Goal: Transaction & Acquisition: Purchase product/service

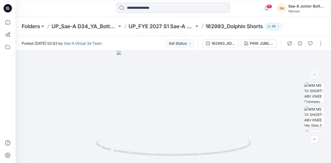
click at [138, 13] on div at bounding box center [173, 8] width 114 height 11
click at [138, 7] on input at bounding box center [173, 8] width 114 height 10
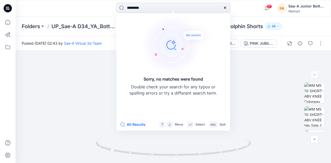
drag, startPoint x: 134, startPoint y: 9, endPoint x: 124, endPoint y: 9, distance: 9.8
click at [124, 9] on input "*********" at bounding box center [173, 8] width 114 height 10
type input "*****"
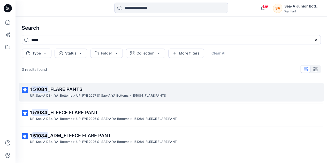
click at [71, 93] on div "UP_Sae-A D34_YA_Bottoms >" at bounding box center [52, 95] width 45 height 5
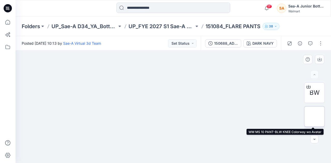
click at [314, 117] on img at bounding box center [314, 117] width 0 height 0
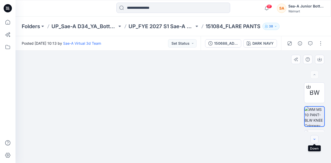
click at [312, 139] on button "button" at bounding box center [314, 139] width 8 height 8
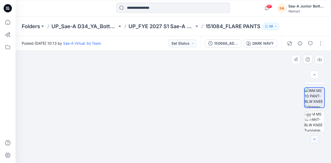
scroll to position [20, 0]
click at [311, 126] on img at bounding box center [314, 120] width 20 height 20
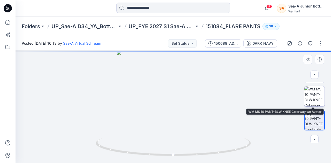
click at [311, 96] on img at bounding box center [314, 96] width 20 height 20
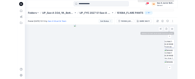
scroll to position [114, 0]
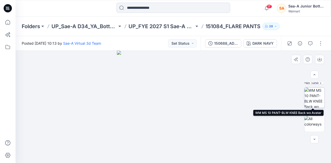
click at [313, 99] on img at bounding box center [314, 98] width 20 height 20
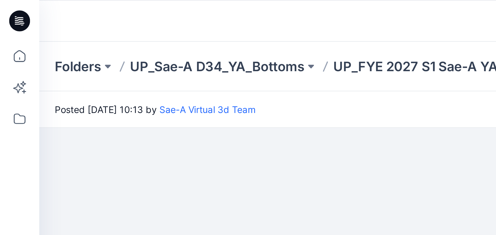
scroll to position [34, 0]
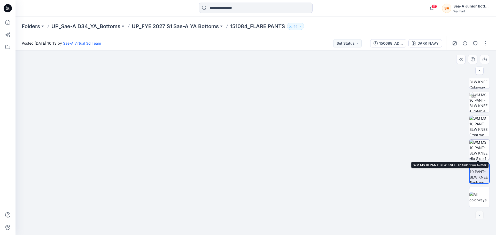
click at [480, 152] on img at bounding box center [480, 150] width 20 height 20
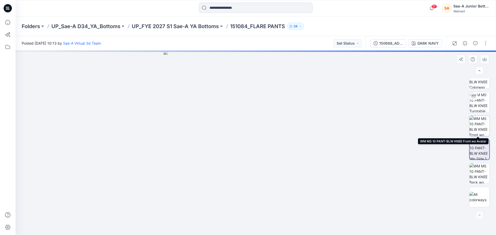
click at [473, 123] on img at bounding box center [480, 126] width 20 height 20
